Goal: Check status

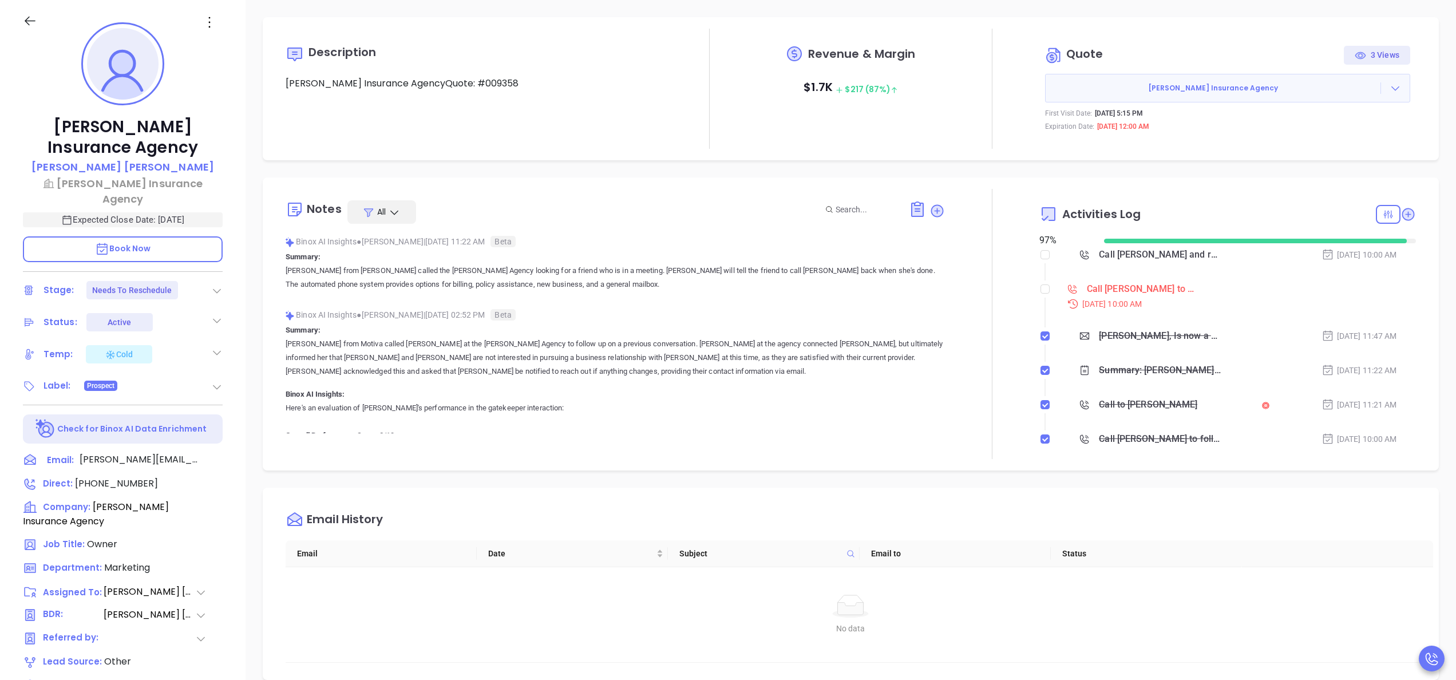
scroll to position [232, 0]
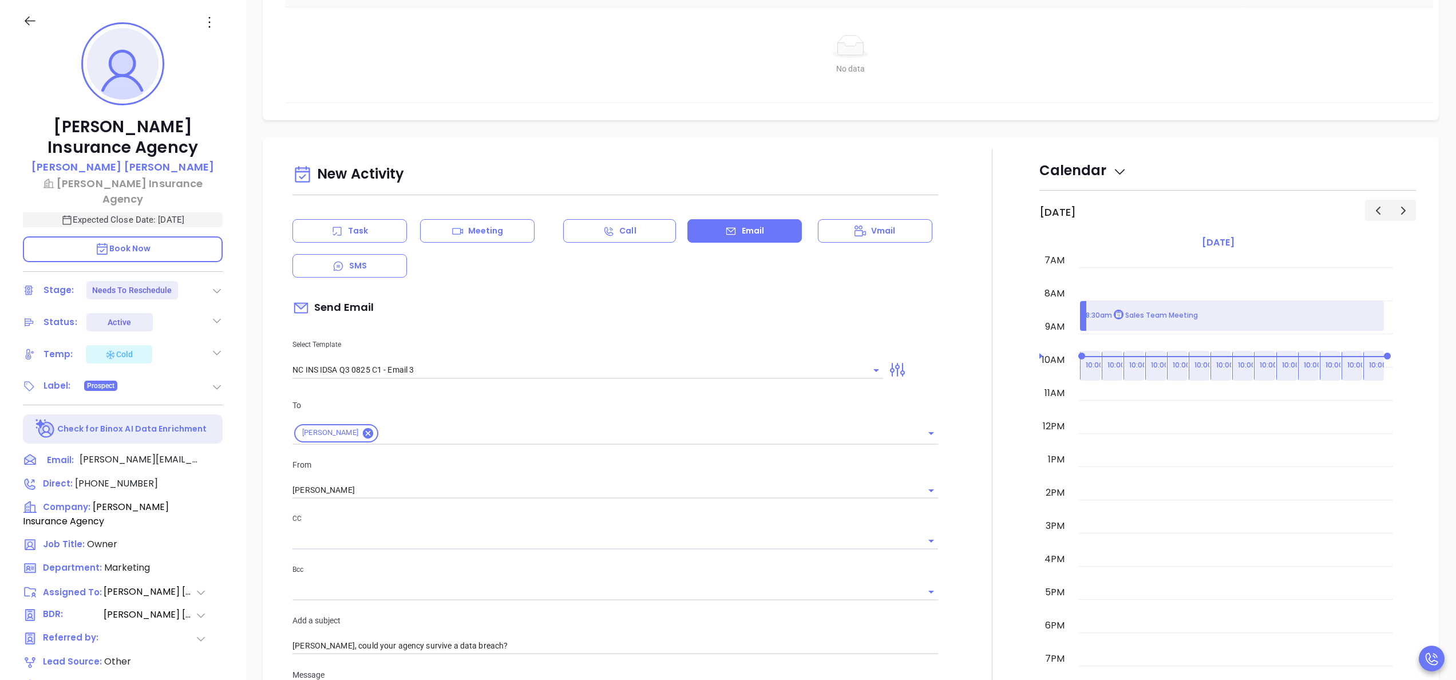
click at [953, 147] on div "New Activity Task Meeting Call Email Vmail SMS Send Email Select Template [GEOG…" at bounding box center [851, 664] width 1177 height 1054
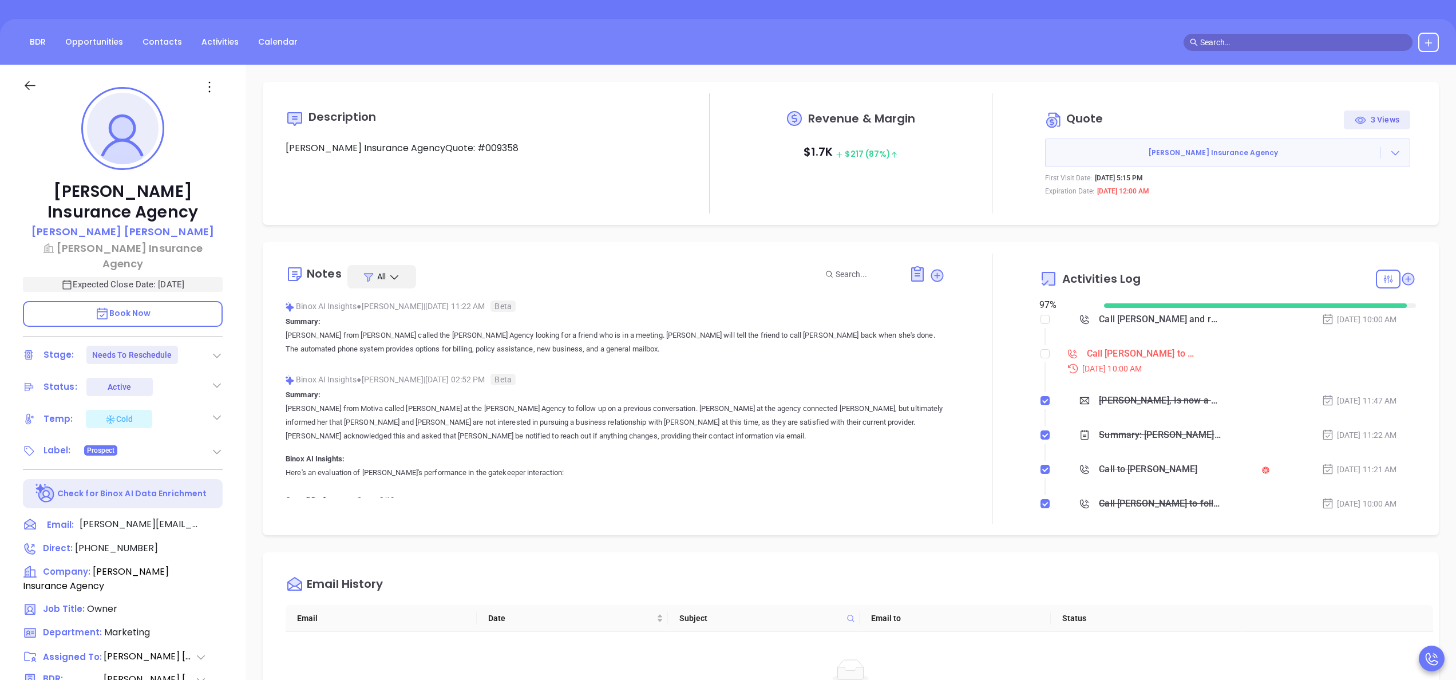
scroll to position [0, 0]
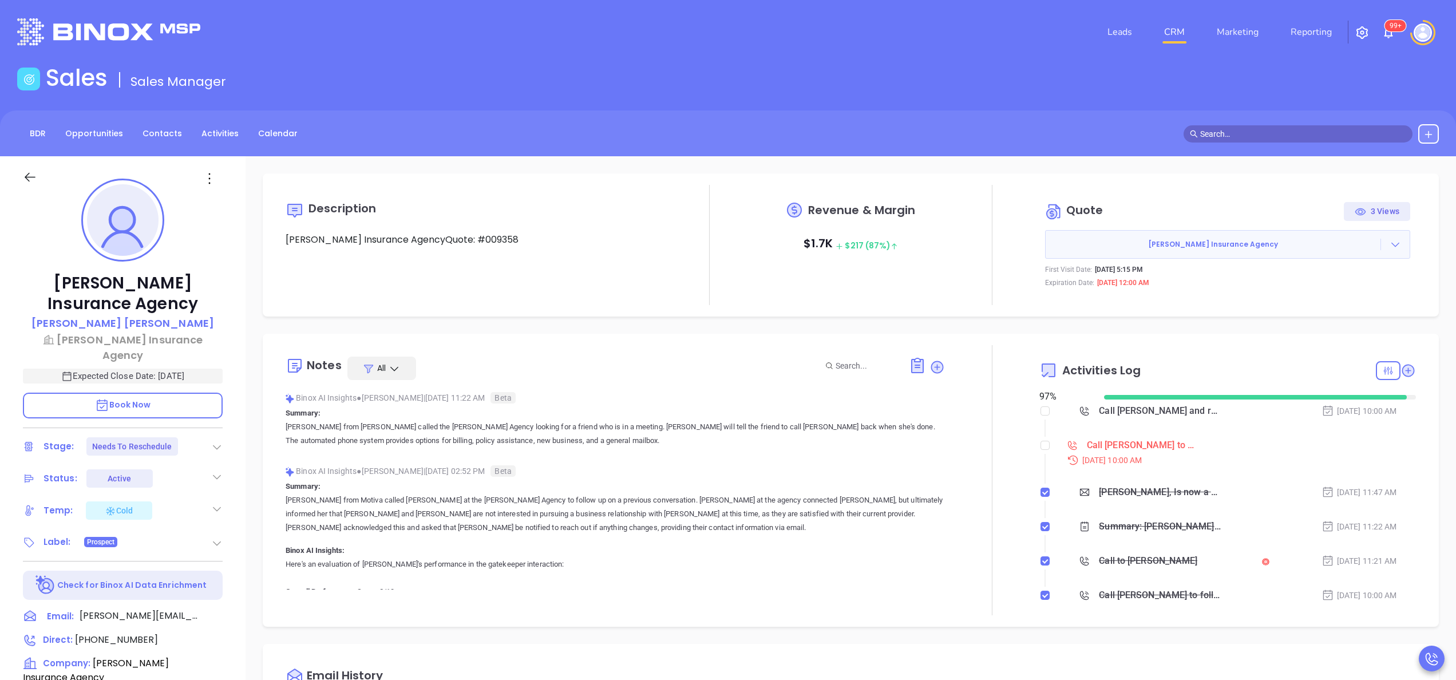
click at [1104, 454] on div "[DATE] 10:00 AM" at bounding box center [1238, 460] width 356 height 13
click at [1109, 443] on div "Call [PERSON_NAME] to follow up" at bounding box center [1141, 445] width 109 height 17
click at [990, 436] on div at bounding box center [992, 480] width 94 height 270
click at [1150, 410] on div "Call [PERSON_NAME] and re-engage to schedule a Meeting - [PERSON_NAME]" at bounding box center [1160, 410] width 123 height 17
click at [962, 436] on div at bounding box center [992, 480] width 94 height 270
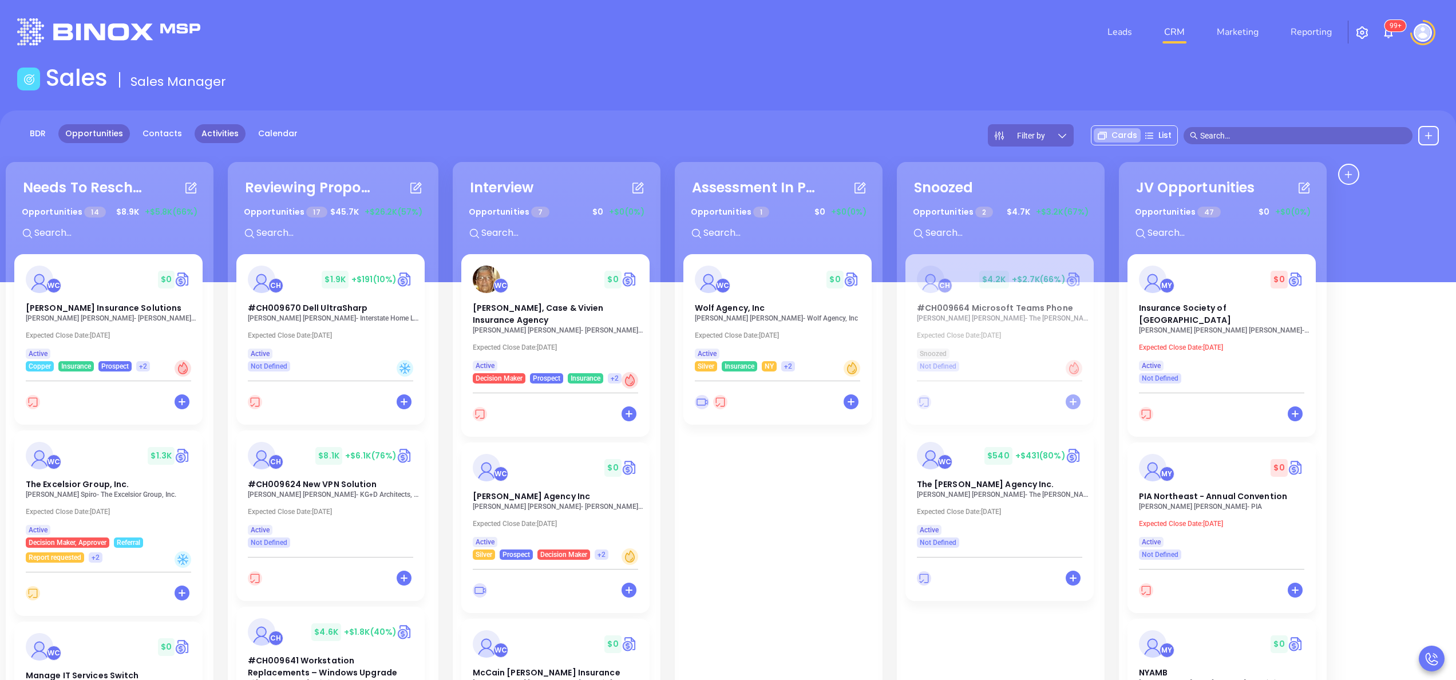
click at [216, 126] on link "Activities" at bounding box center [220, 133] width 51 height 19
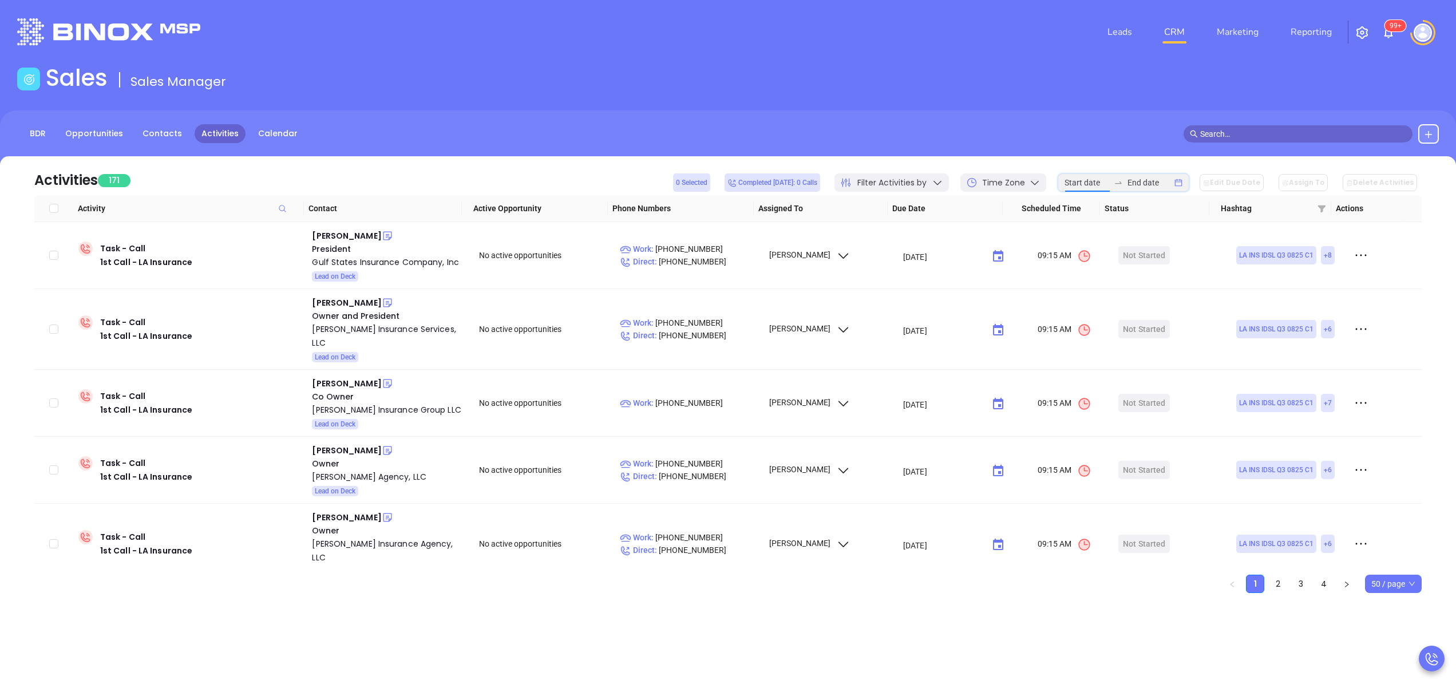
click at [1084, 182] on input at bounding box center [1087, 182] width 45 height 13
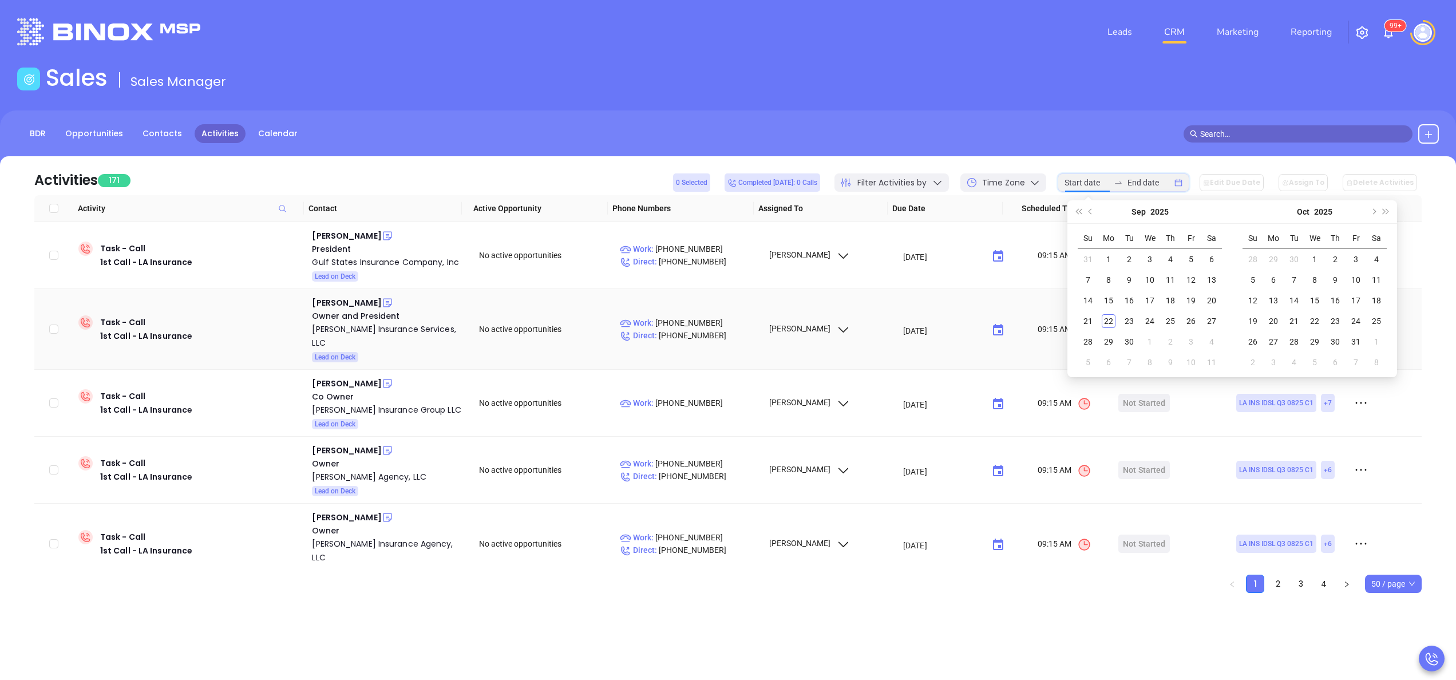
type input "2025-10-05"
type input "2025-09-22"
click at [1104, 323] on div "22" at bounding box center [1109, 321] width 14 height 14
type input "2025-09-22"
